Goal: Task Accomplishment & Management: Manage account settings

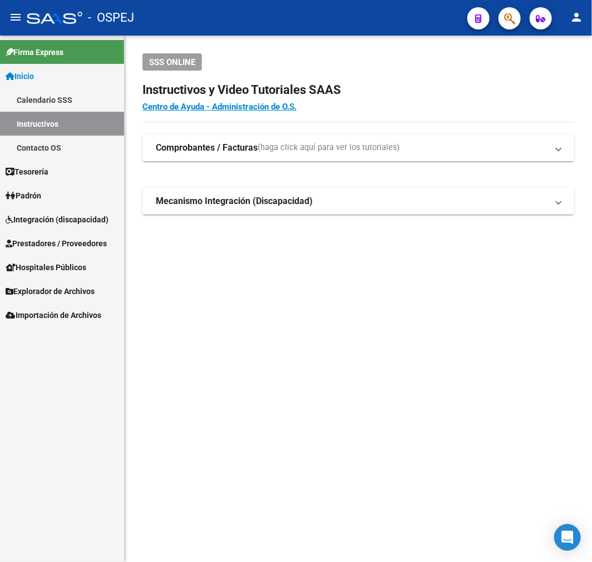
click at [91, 246] on span "Prestadores / Proveedores" at bounding box center [56, 244] width 101 height 12
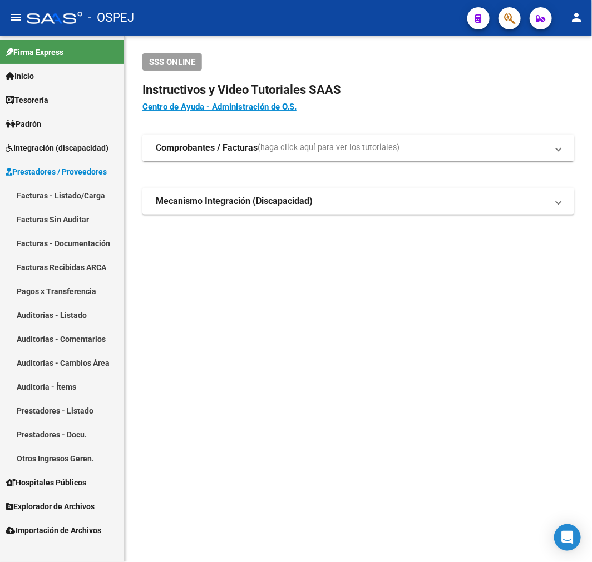
drag, startPoint x: 81, startPoint y: 315, endPoint x: 90, endPoint y: 309, distance: 10.7
click at [81, 315] on link "Auditorías - Listado" at bounding box center [62, 315] width 124 height 24
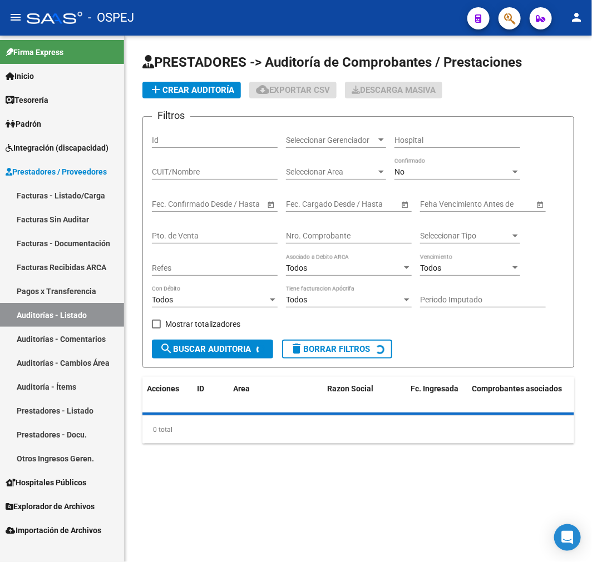
click at [448, 181] on div "No Confirmado" at bounding box center [457, 173] width 126 height 32
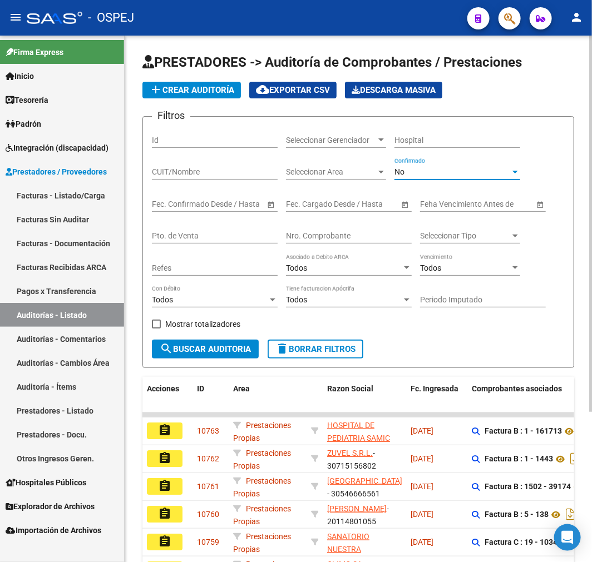
click at [452, 174] on div "No" at bounding box center [452, 171] width 116 height 9
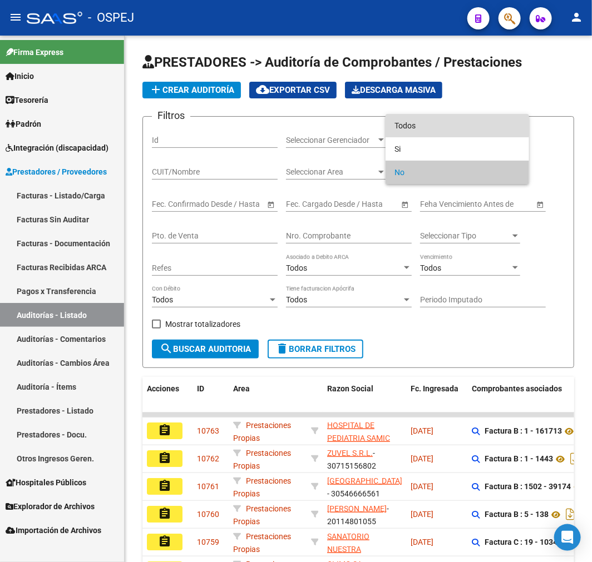
click at [444, 115] on span "Todos" at bounding box center [457, 125] width 126 height 23
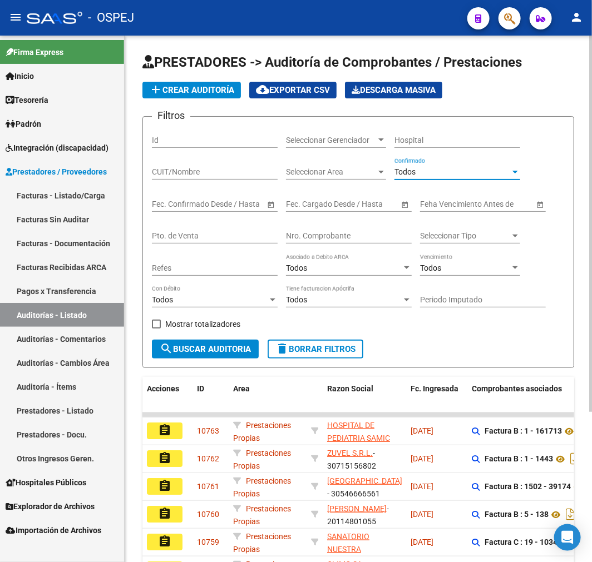
click at [365, 235] on input "Nro. Comprobante" at bounding box center [349, 235] width 126 height 9
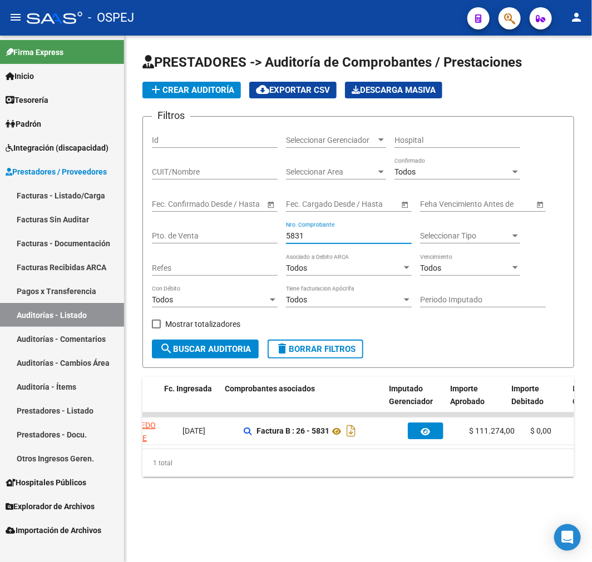
scroll to position [0, 251]
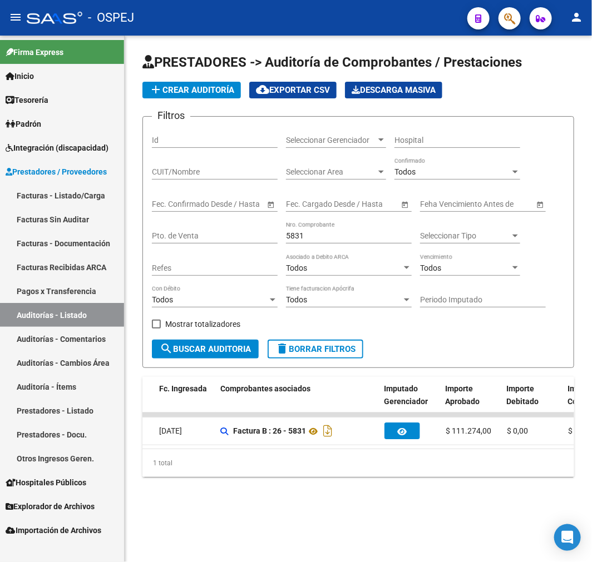
click at [299, 239] on input "5831" at bounding box center [349, 235] width 126 height 9
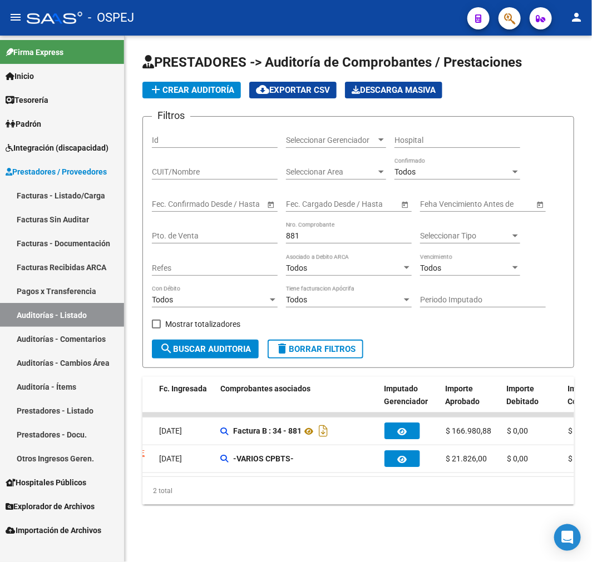
click at [285, 234] on div "Filtros Id Seleccionar Gerenciador Seleccionar Gerenciador Hospital CUIT/Nombre…" at bounding box center [358, 233] width 413 height 214
click at [292, 236] on input "881" at bounding box center [349, 235] width 126 height 9
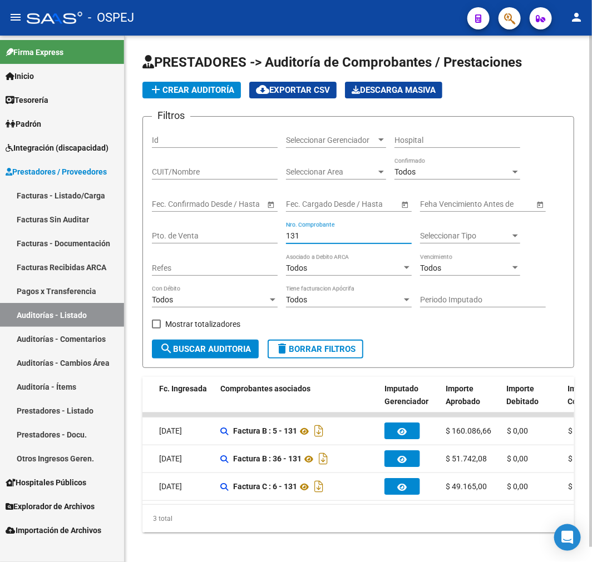
click at [288, 238] on input "131" at bounding box center [349, 235] width 126 height 9
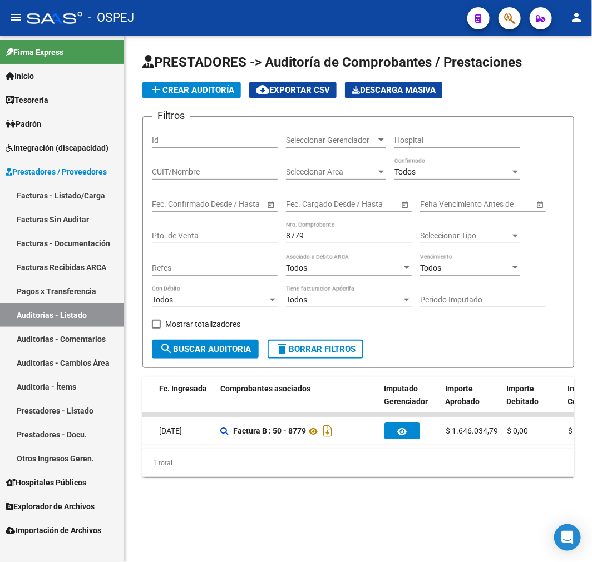
drag, startPoint x: 284, startPoint y: 459, endPoint x: 262, endPoint y: 458, distance: 22.3
click at [235, 463] on div "1 total" at bounding box center [358, 463] width 432 height 28
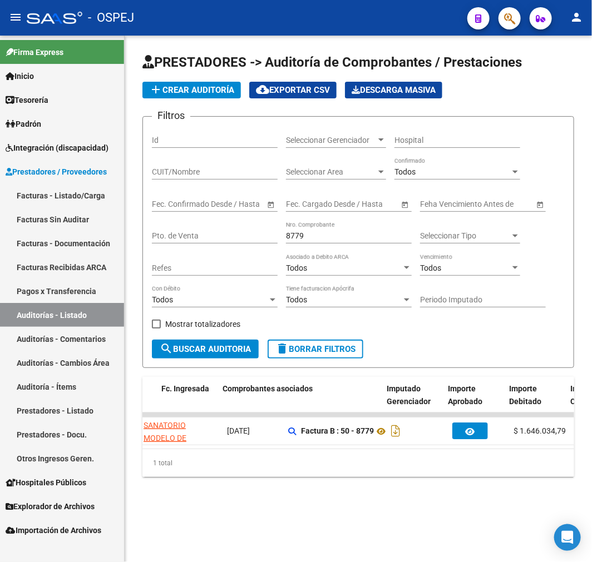
scroll to position [0, 0]
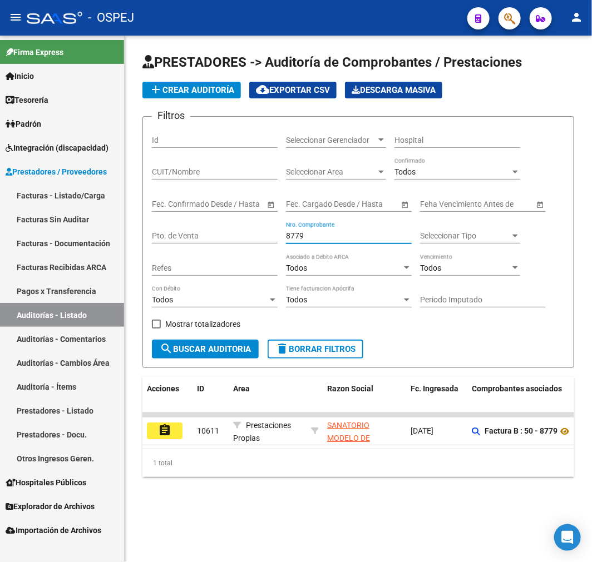
click at [297, 233] on input "8779" at bounding box center [349, 235] width 126 height 9
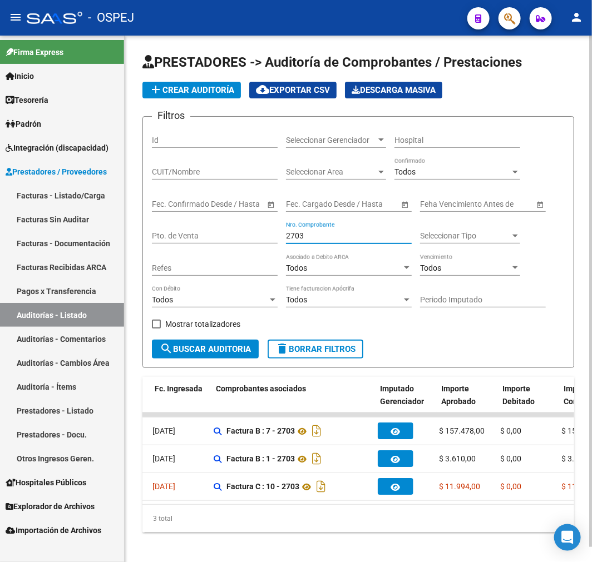
scroll to position [0, 275]
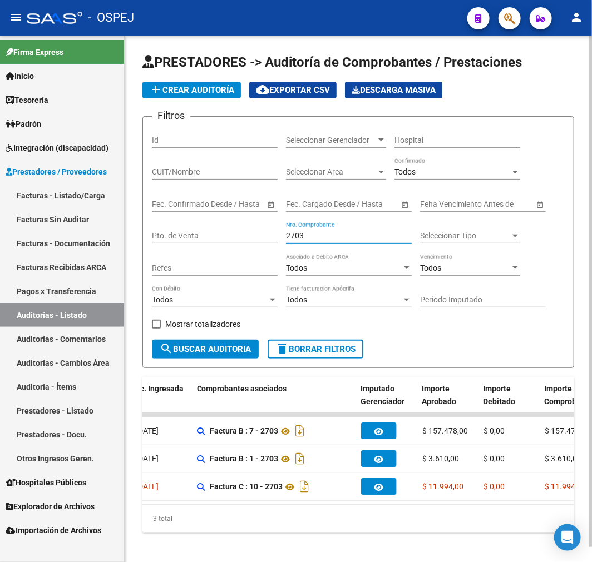
type input "2703"
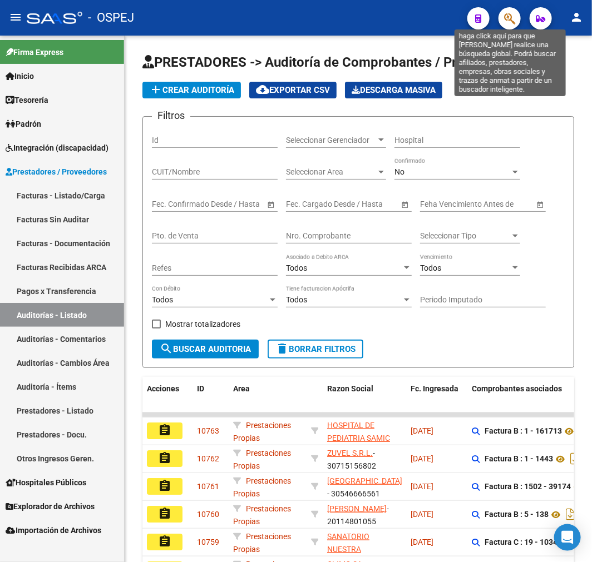
click at [515, 20] on icon "button" at bounding box center [509, 18] width 11 height 13
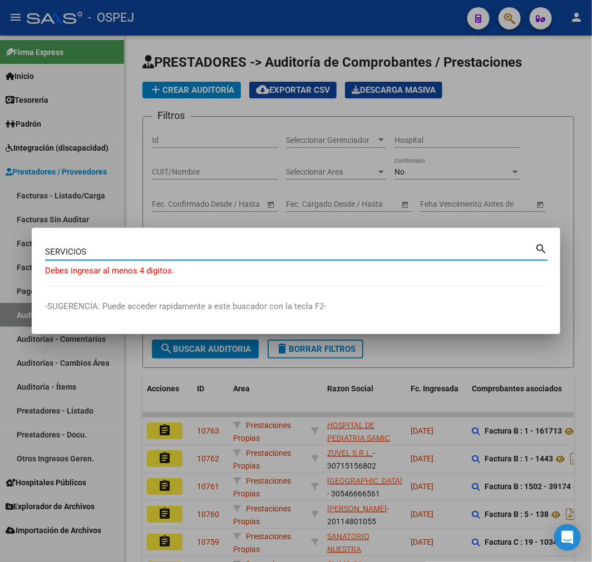
type input "SERVICIOS"
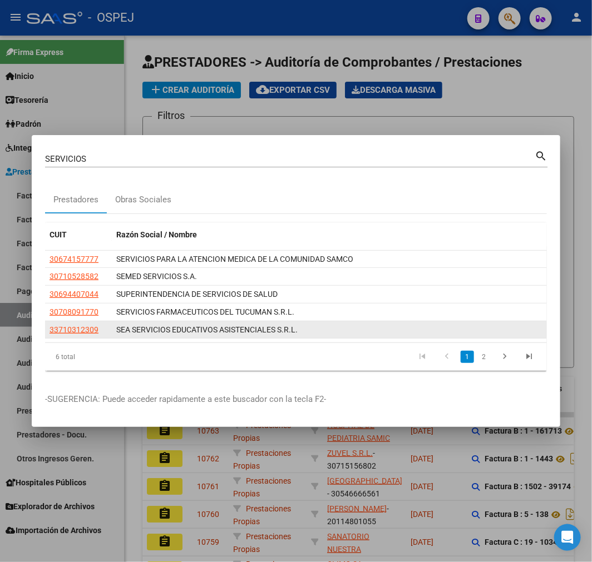
click at [202, 331] on div "SEA SERVICIOS EDUCATIVOS ASISTENCIALES S.R.L." at bounding box center [329, 330] width 426 height 13
click at [59, 332] on span "33710312309" at bounding box center [74, 329] width 49 height 9
type textarea "33710312309"
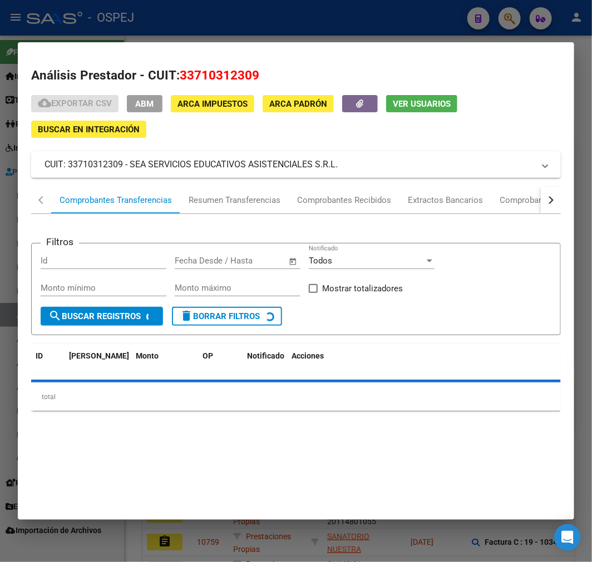
click at [142, 108] on button "ABM" at bounding box center [145, 103] width 36 height 17
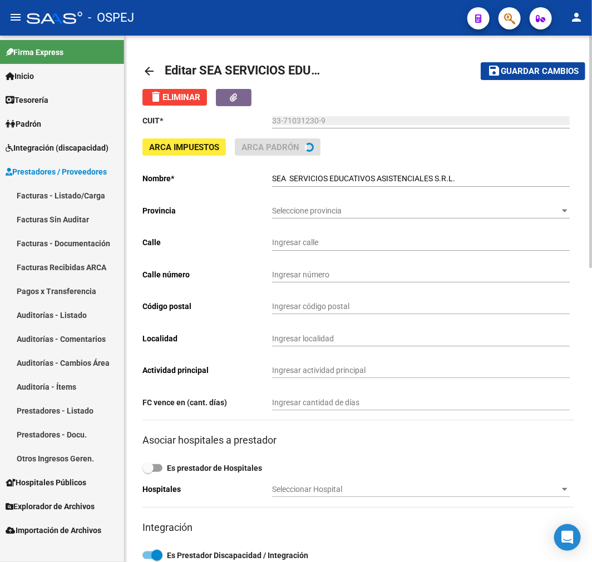
type input "SOMELLERA"
type input "5922"
type input "1439"
type input "CABA"
type input "863200"
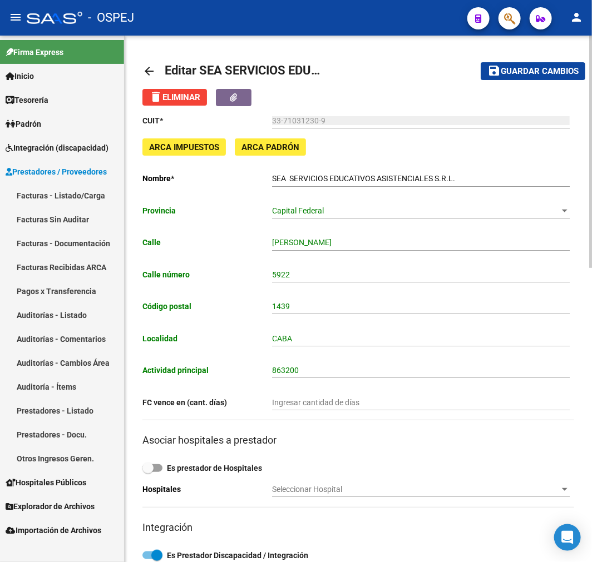
click at [156, 62] on link "arrow_back" at bounding box center [153, 71] width 22 height 26
